Goal: Check status: Check status

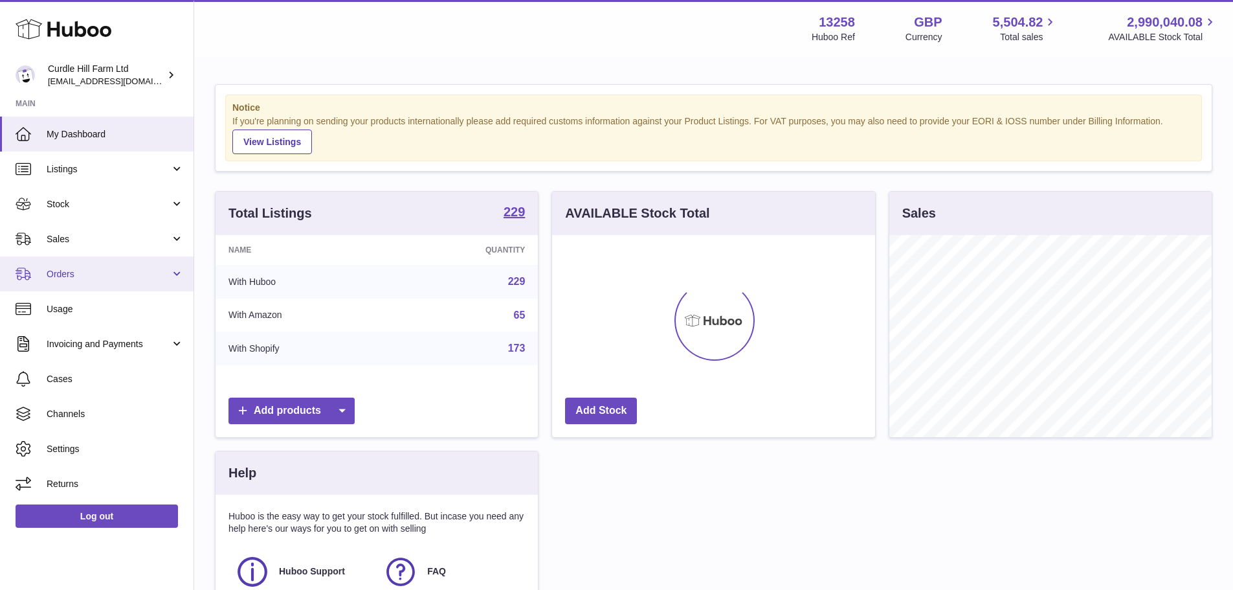
scroll to position [202, 323]
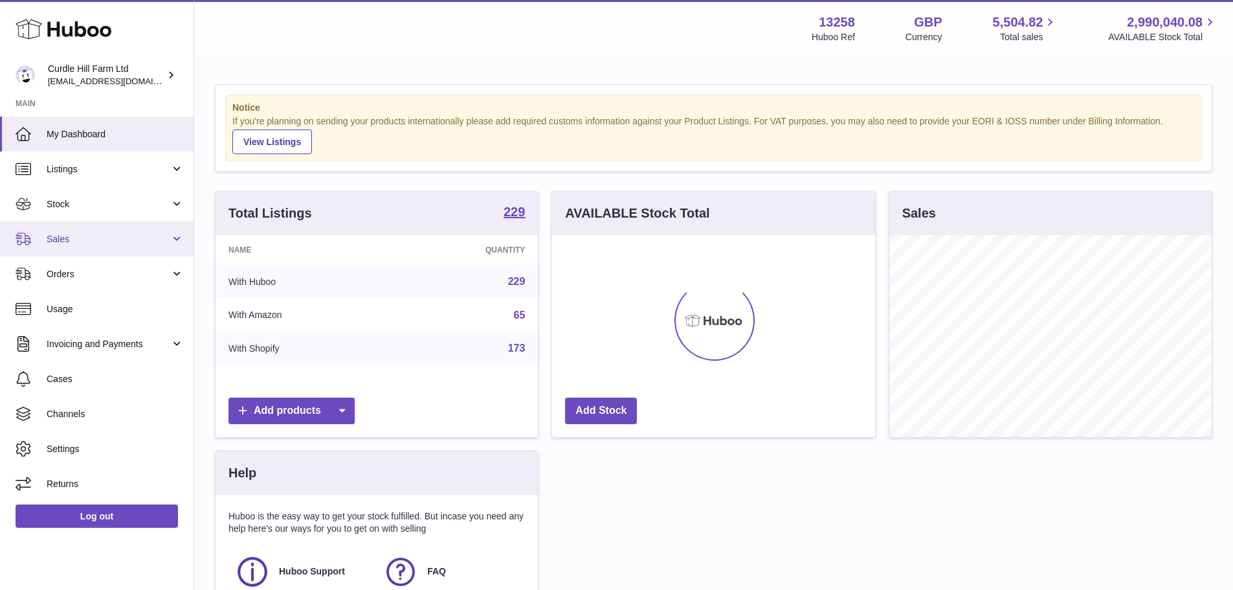
click at [80, 238] on span "Sales" at bounding box center [109, 239] width 124 height 12
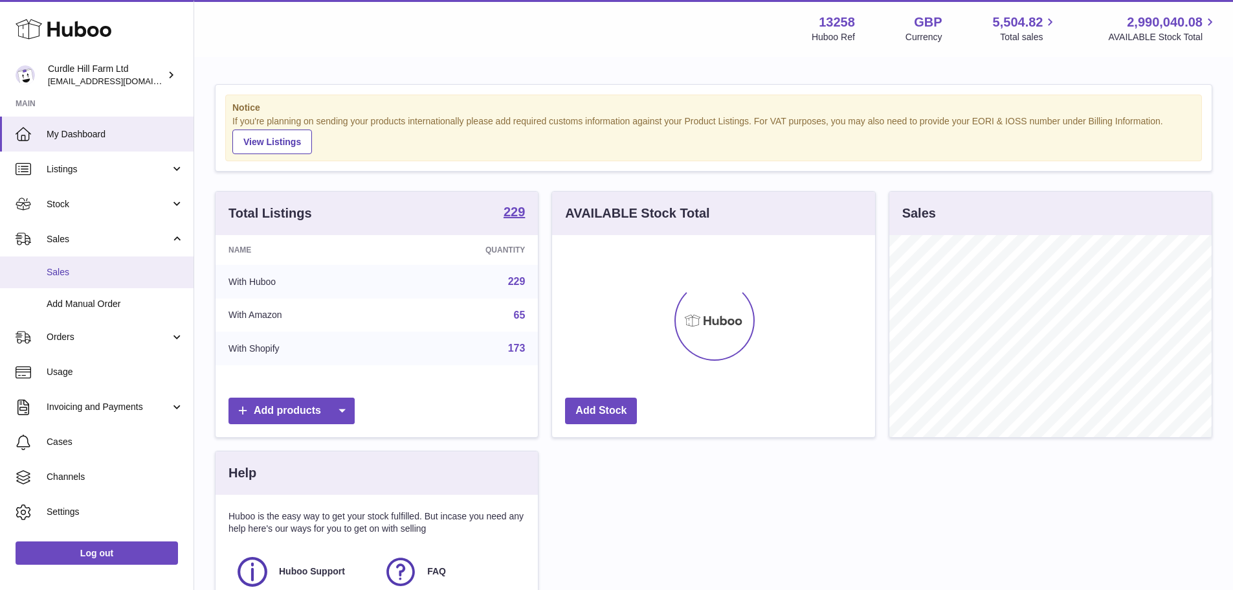
click at [86, 269] on span "Sales" at bounding box center [115, 272] width 137 height 12
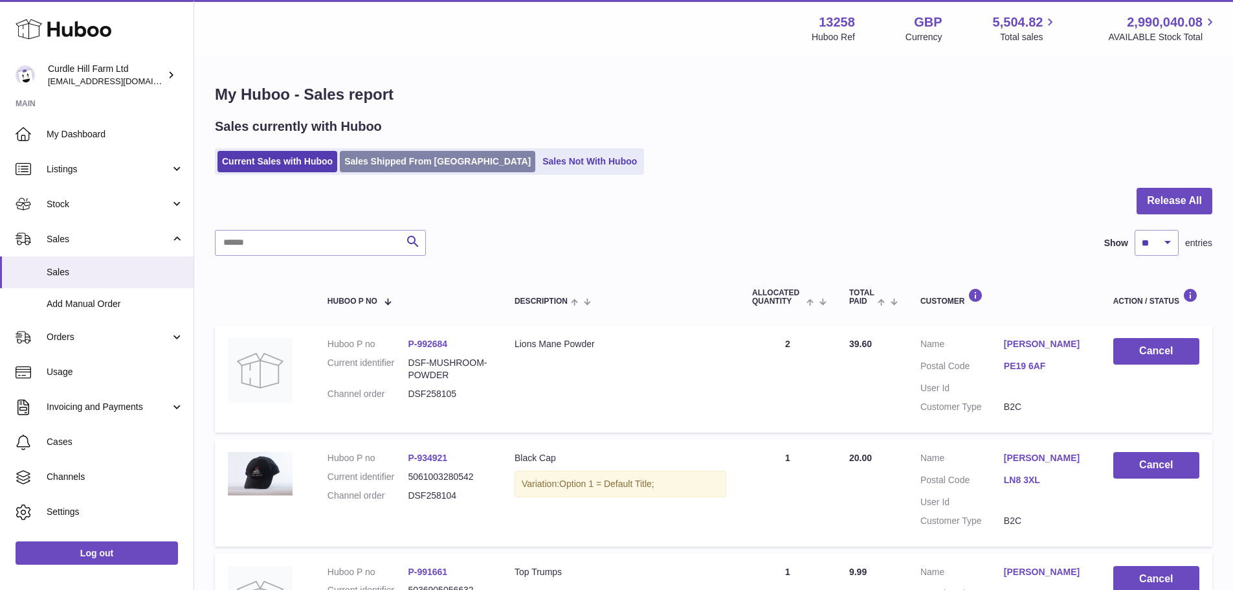
click at [381, 164] on link "Sales Shipped From [GEOGRAPHIC_DATA]" at bounding box center [437, 161] width 195 height 21
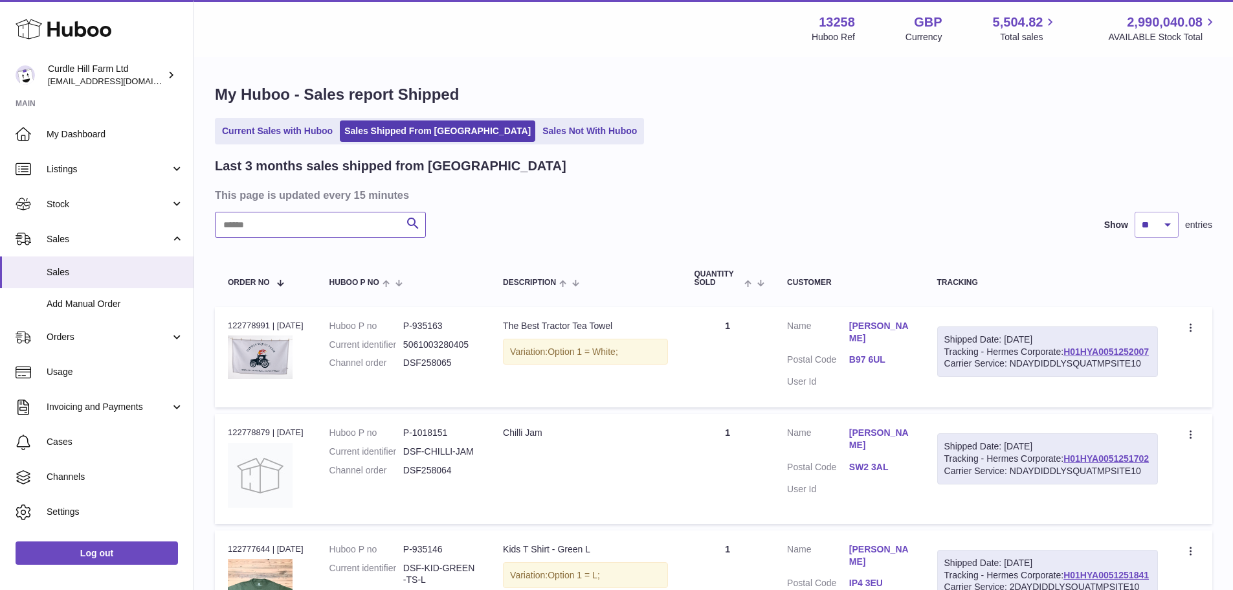
click at [340, 236] on input "text" at bounding box center [320, 225] width 211 height 26
paste input "*********"
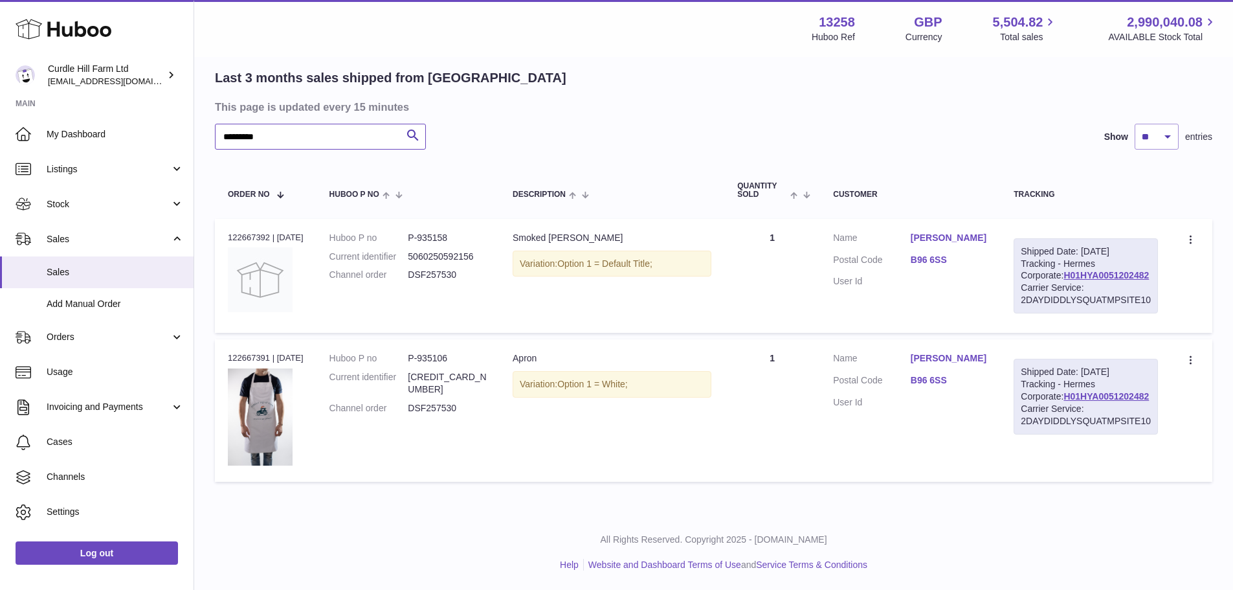
scroll to position [113, 0]
type input "*********"
click at [1063, 401] on link "H01HYA0051202482" at bounding box center [1105, 396] width 85 height 10
click at [933, 359] on link "rosalind grant" at bounding box center [950, 358] width 78 height 12
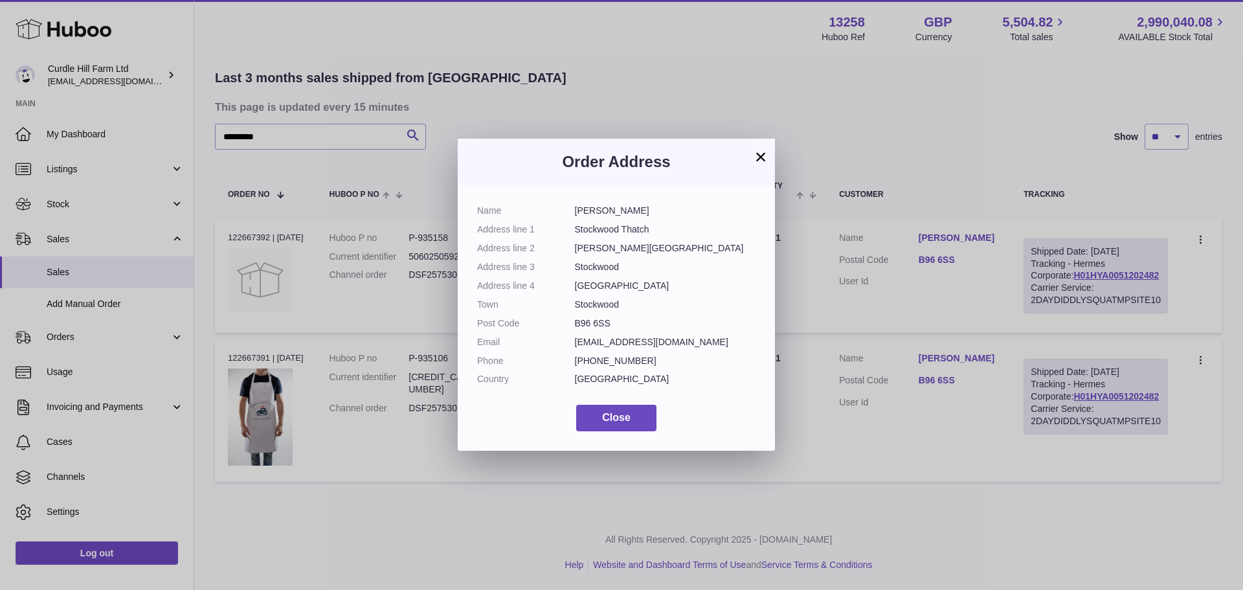
click at [913, 426] on div "× Order Address Name rosalind grant Address line 1 Stockwood Thatch Address lin…" at bounding box center [621, 295] width 1243 height 590
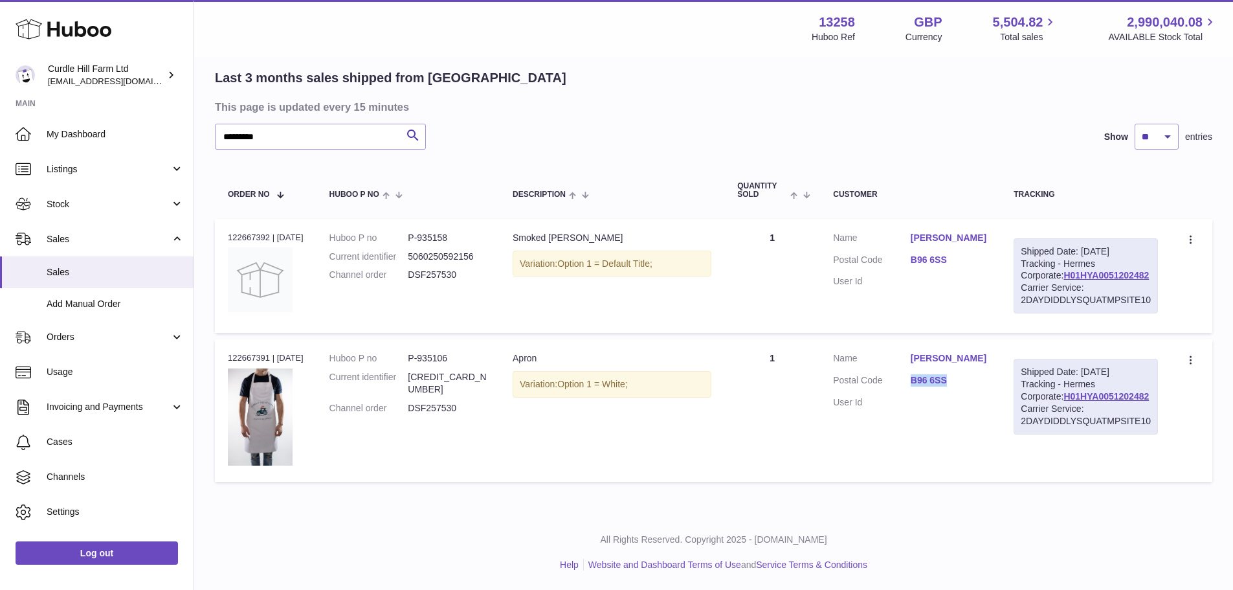
drag, startPoint x: 919, startPoint y: 390, endPoint x: 961, endPoint y: 390, distance: 42.1
click at [961, 390] on dl "Customer Name rosalind grant Postal Code B96 6SS User Id" at bounding box center [910, 383] width 155 height 63
copy link "B96 6SS"
click at [250, 232] on div "Order no 122667392 | 11th Aug" at bounding box center [266, 238] width 76 height 12
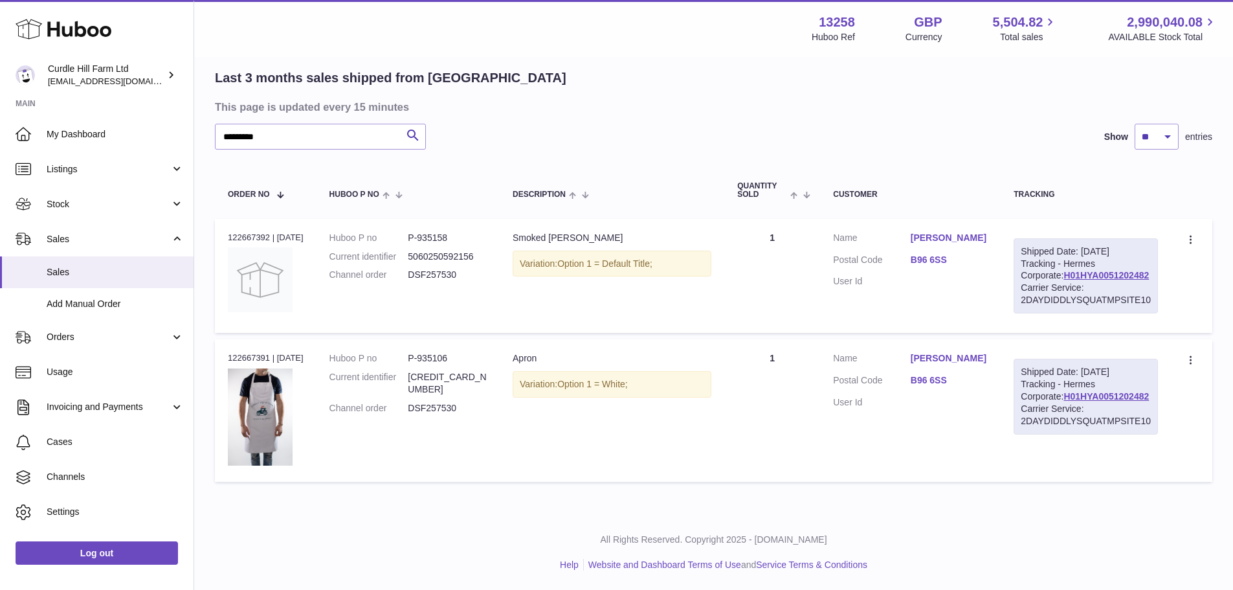
copy div "122667392"
